Goal: Obtain resource: Download file/media

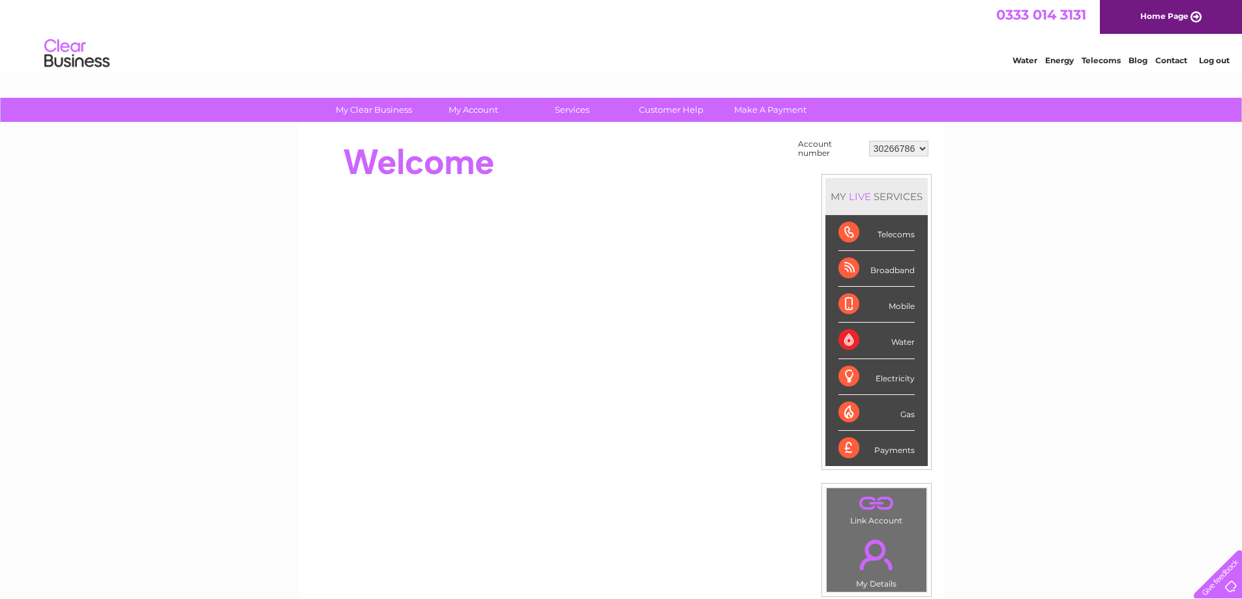
click at [915, 151] on select "30266786 30300754" at bounding box center [898, 149] width 59 height 16
select select "30300754"
click at [869, 141] on select "30266786 30300754" at bounding box center [898, 149] width 59 height 16
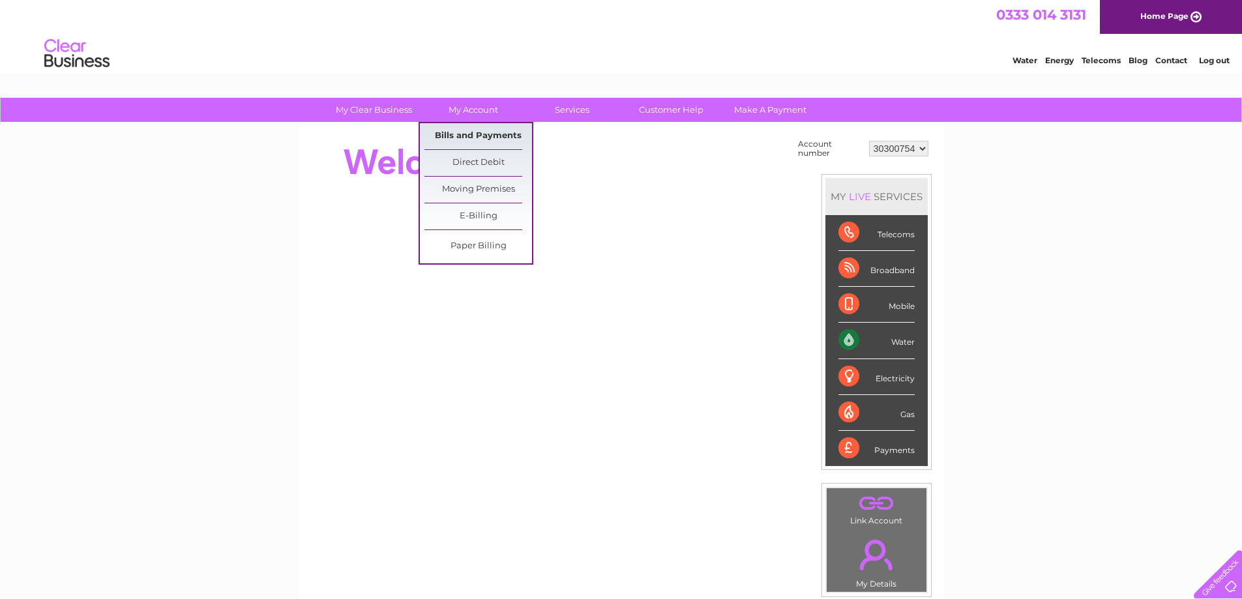
click at [473, 134] on link "Bills and Payments" at bounding box center [478, 136] width 108 height 26
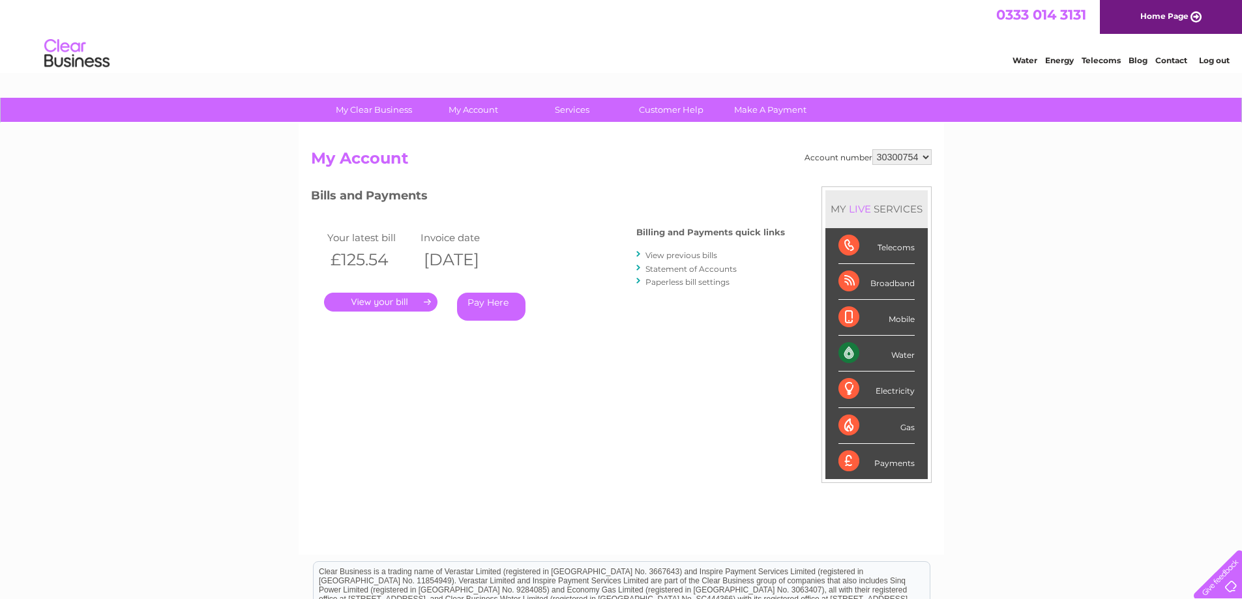
click at [407, 300] on link "." at bounding box center [380, 302] width 113 height 19
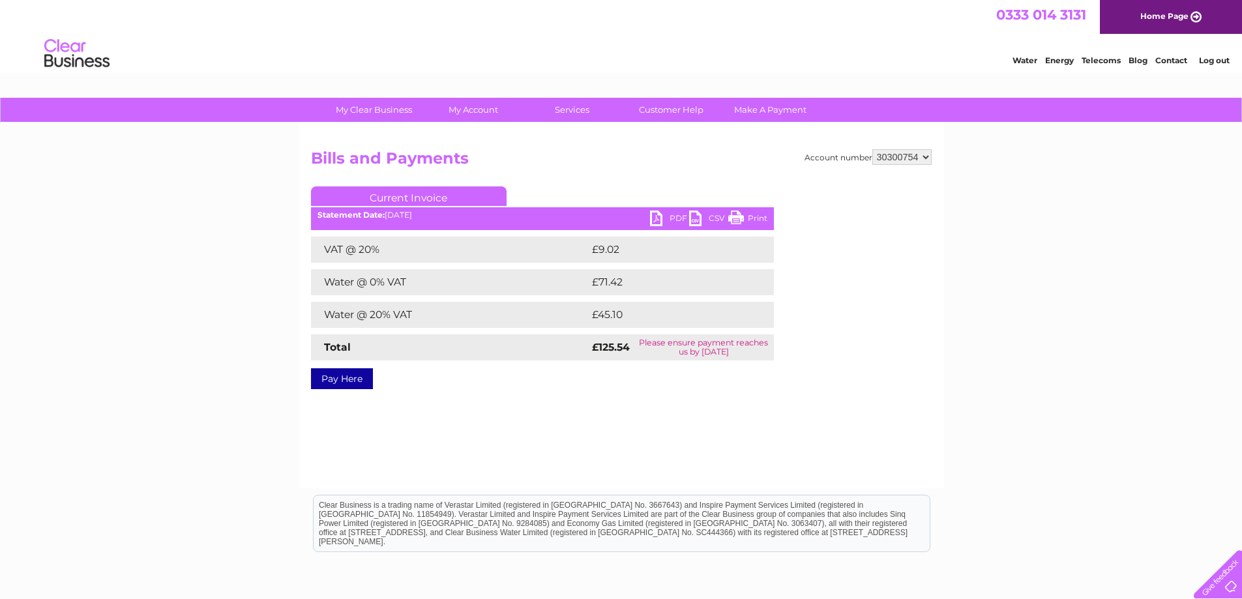
click at [668, 221] on link "PDF" at bounding box center [669, 220] width 39 height 19
